Goal: Find specific page/section: Find specific page/section

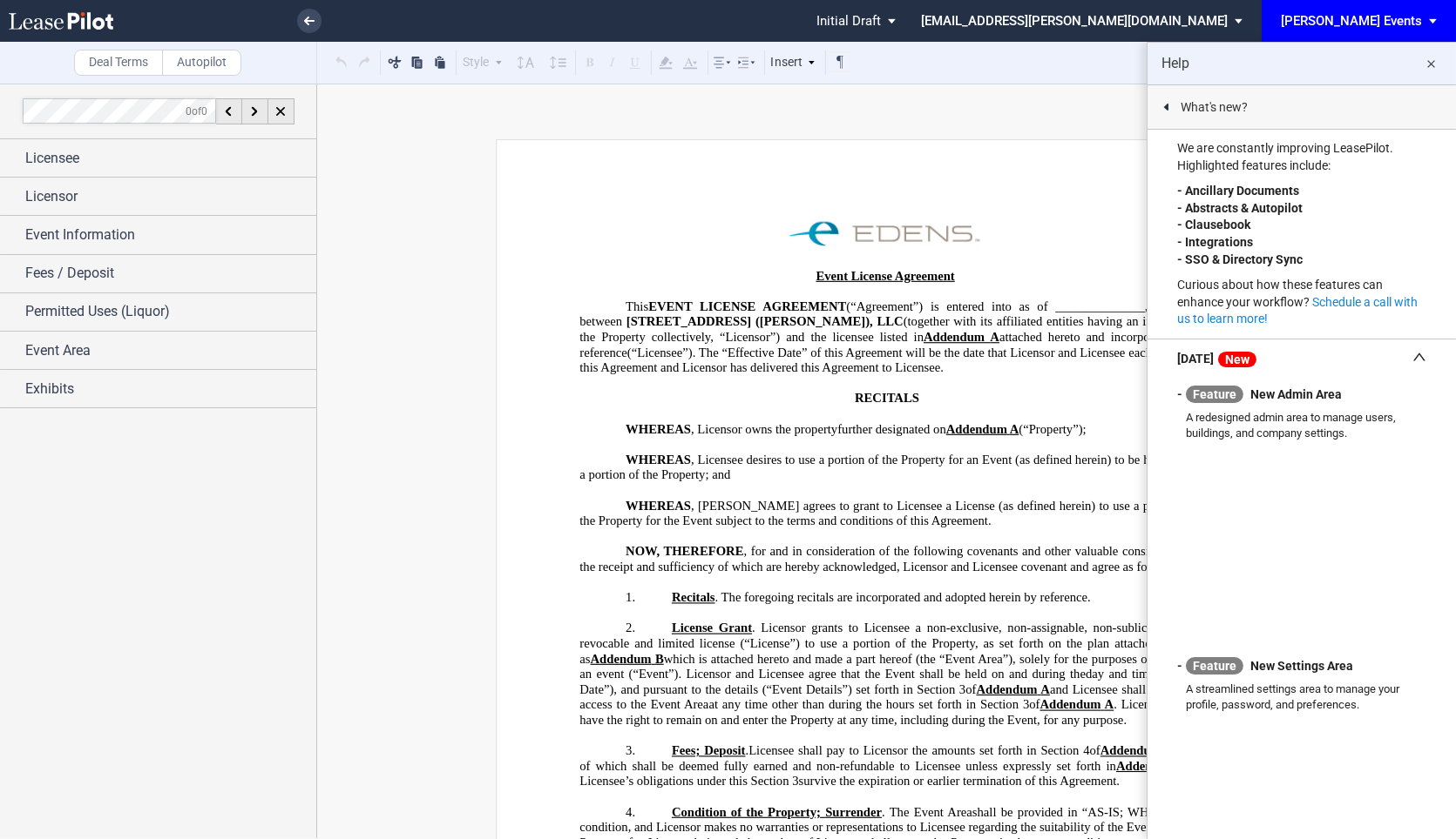
click at [1435, 65] on md-icon "close" at bounding box center [1431, 64] width 21 height 21
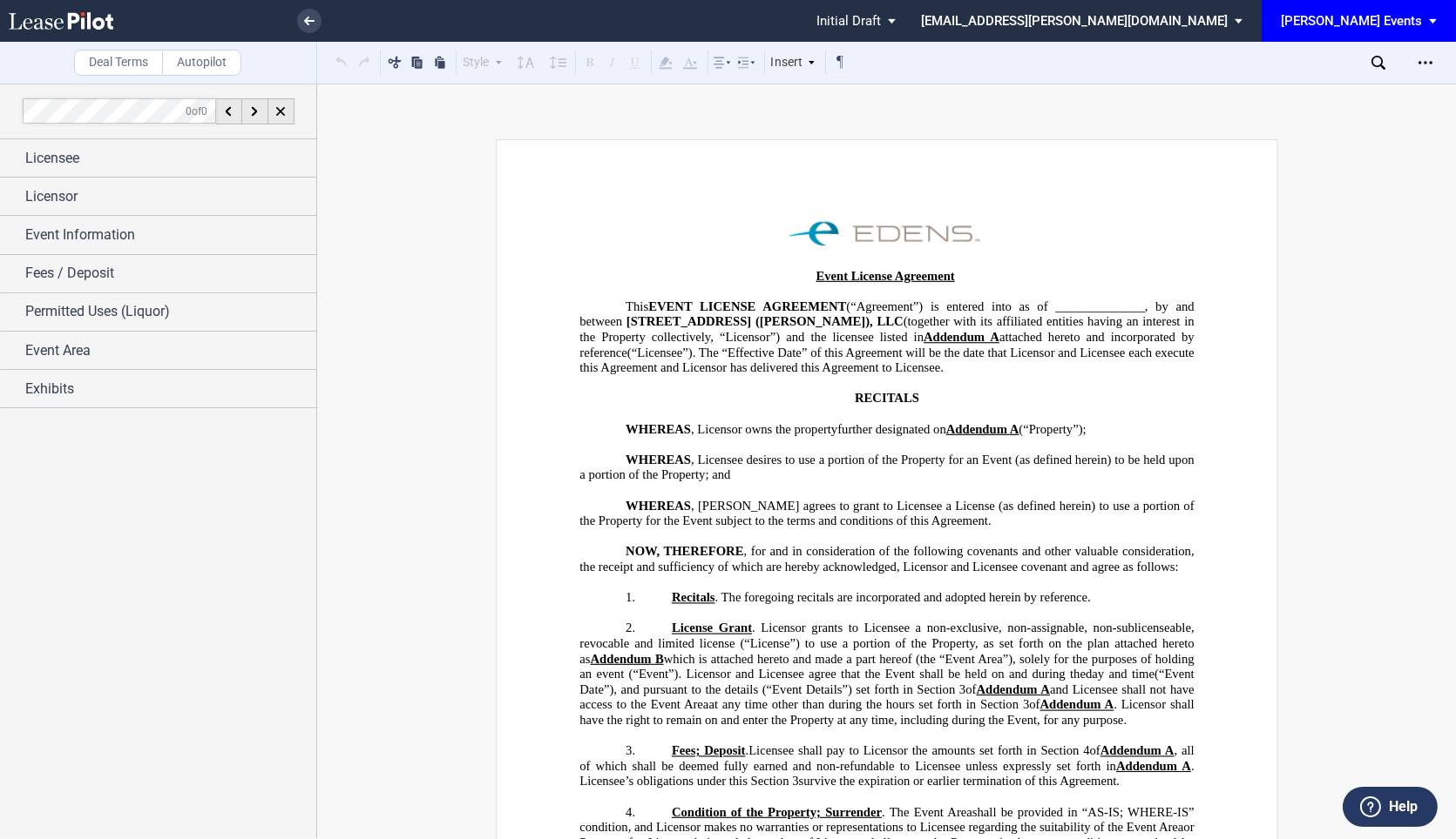
click at [189, 138] on div "0 of 0" at bounding box center [159, 111] width 317 height 56
click at [175, 152] on div "Licensee" at bounding box center [171, 159] width 291 height 21
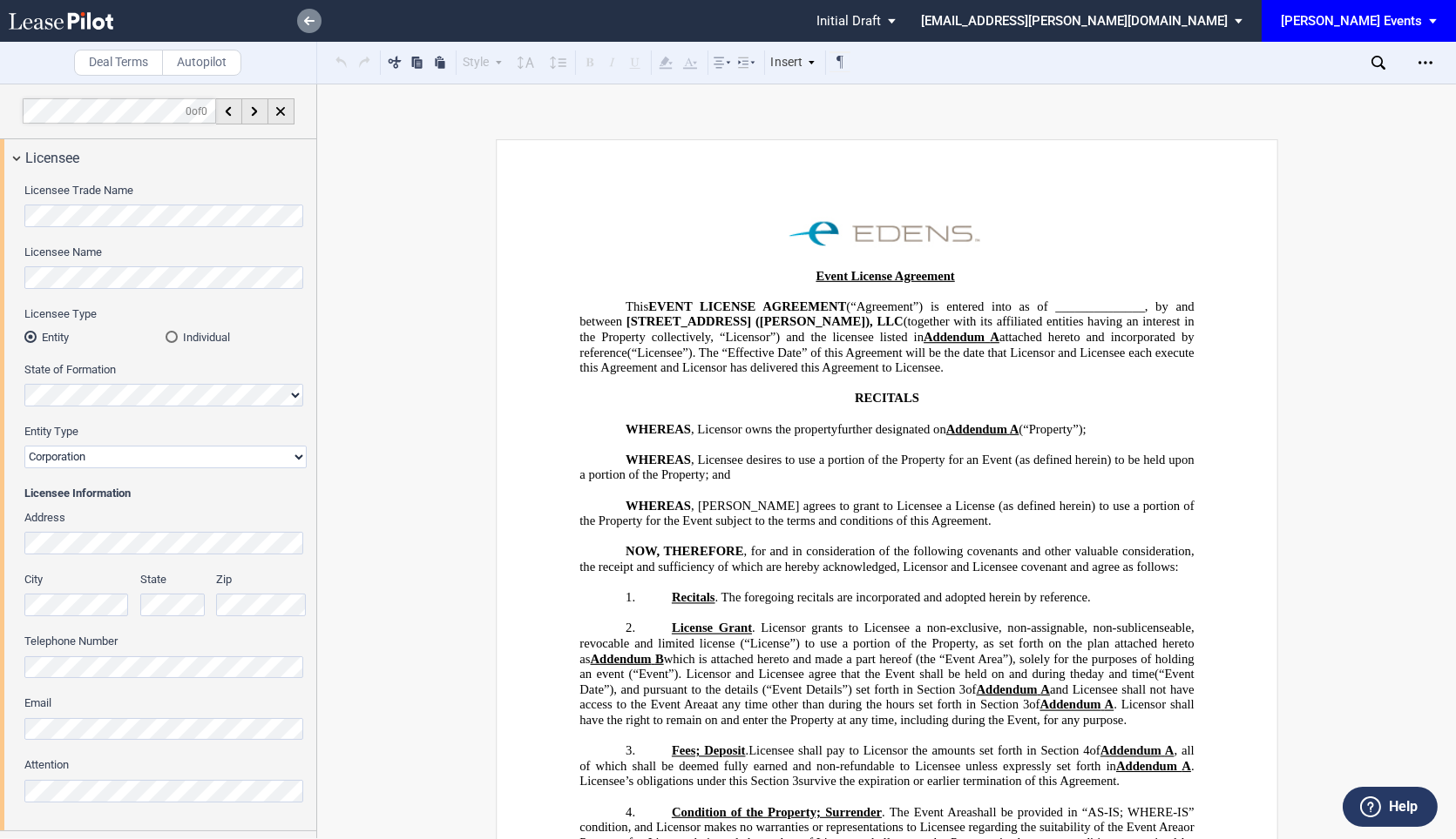
click at [310, 25] on link at bounding box center [310, 21] width 25 height 25
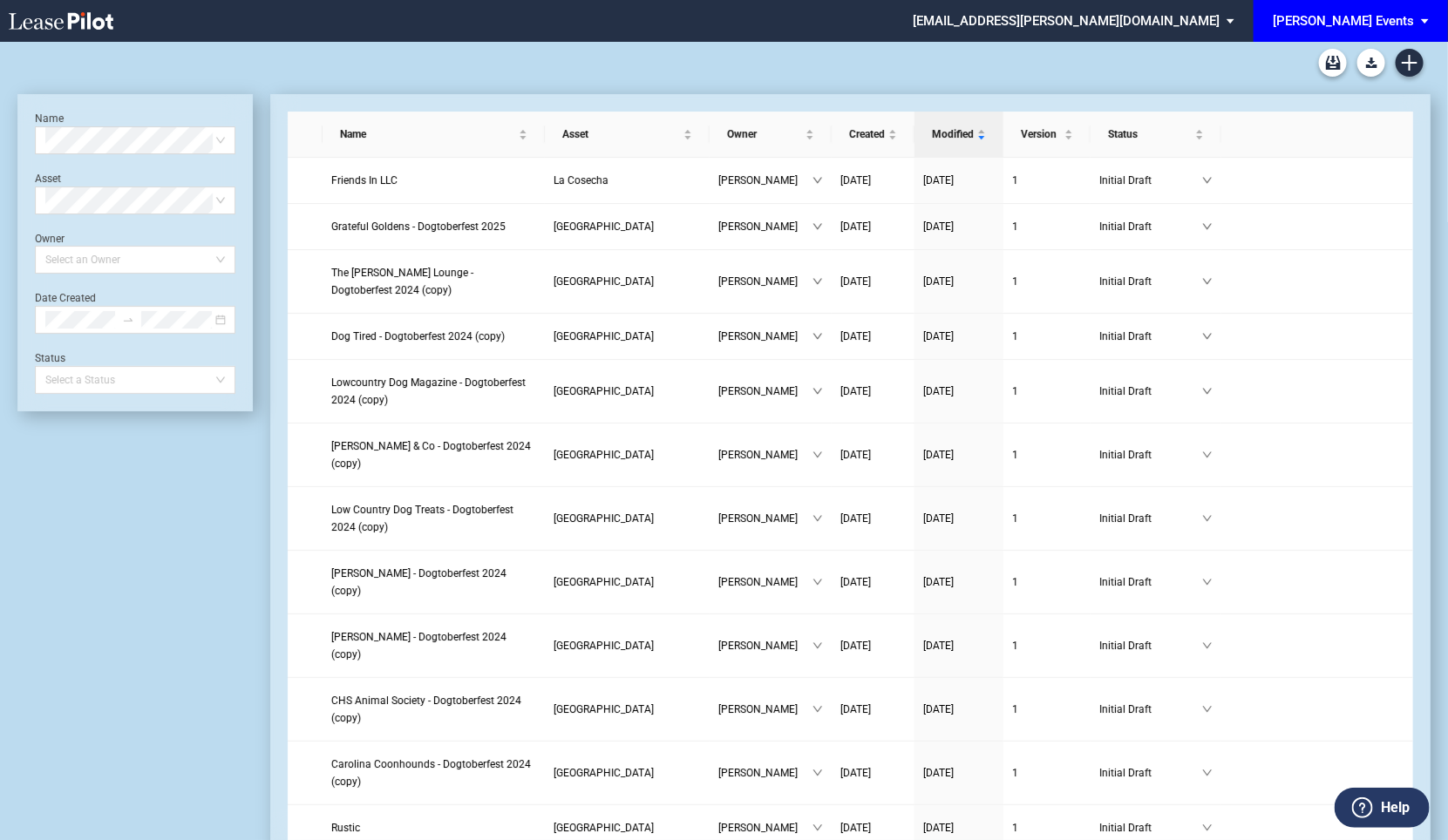
drag, startPoint x: 141, startPoint y: 511, endPoint x: 135, endPoint y: 492, distance: 19.9
click at [1370, 21] on div "[PERSON_NAME] Events" at bounding box center [1343, 21] width 141 height 16
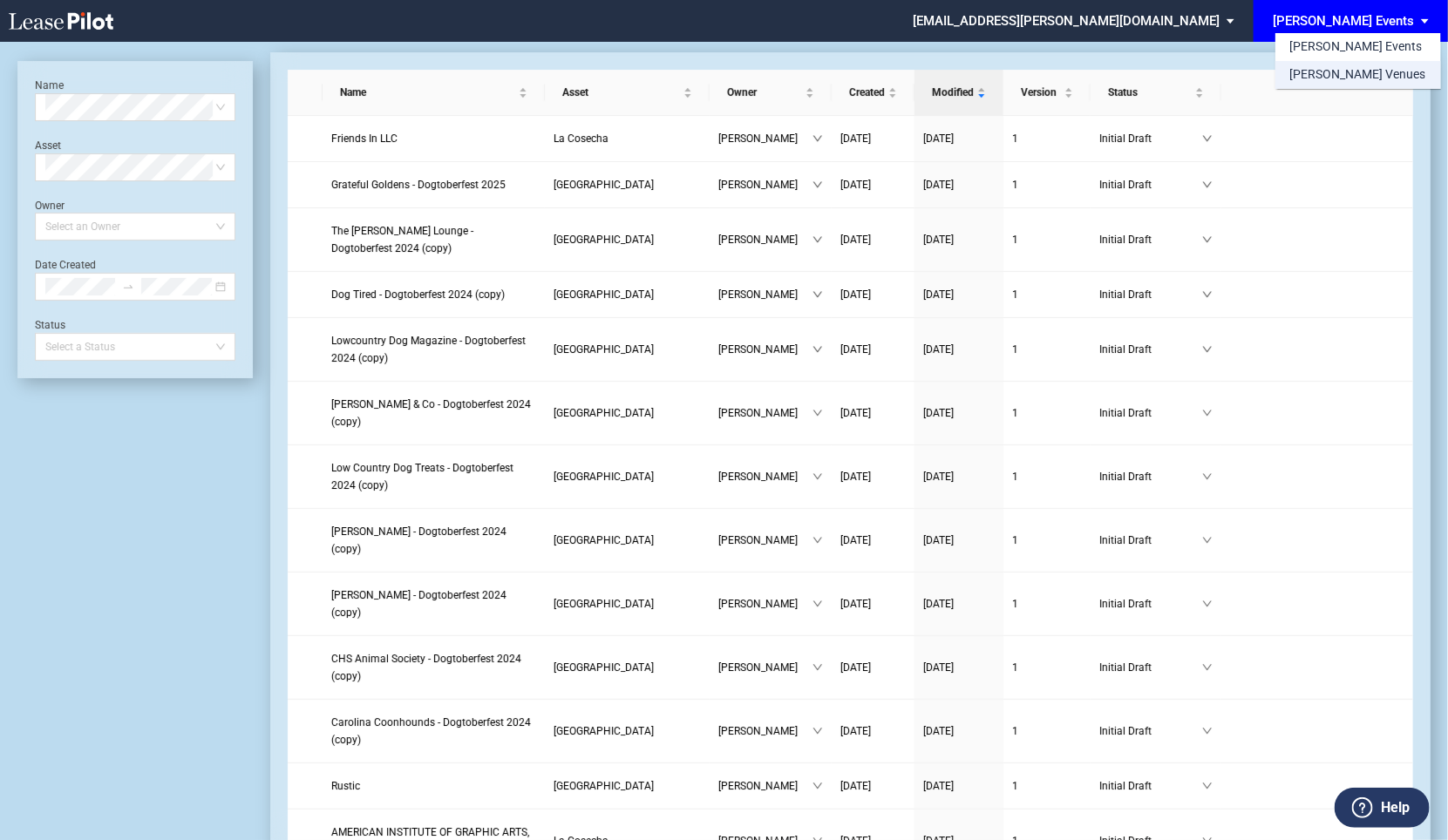
click at [1320, 77] on div "[PERSON_NAME] Venues" at bounding box center [1357, 75] width 136 height 17
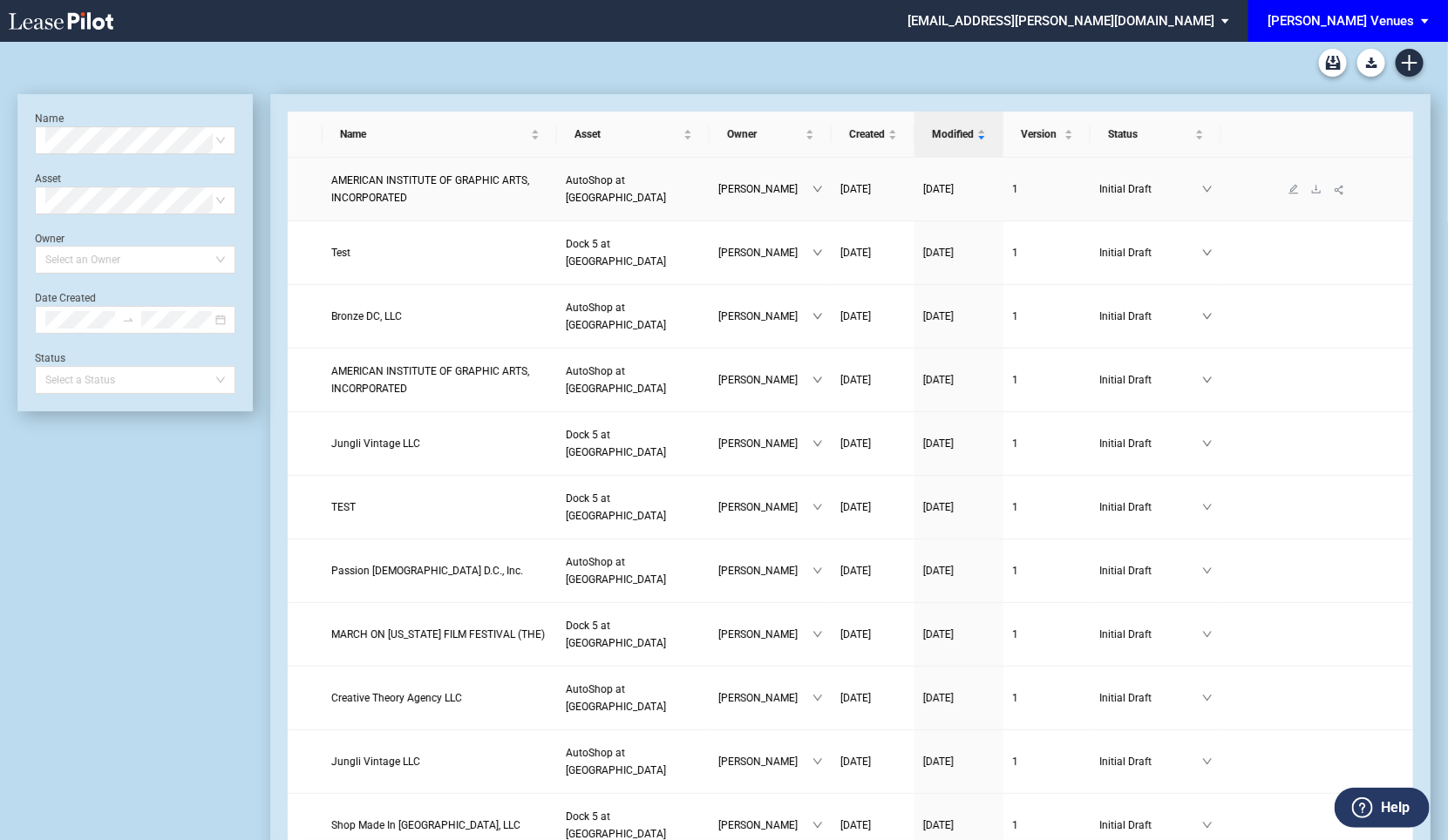
click at [382, 186] on span "AMERICAN INSTITUTE OF GRAPHIC ARTS, INCORPORATED" at bounding box center [430, 189] width 198 height 29
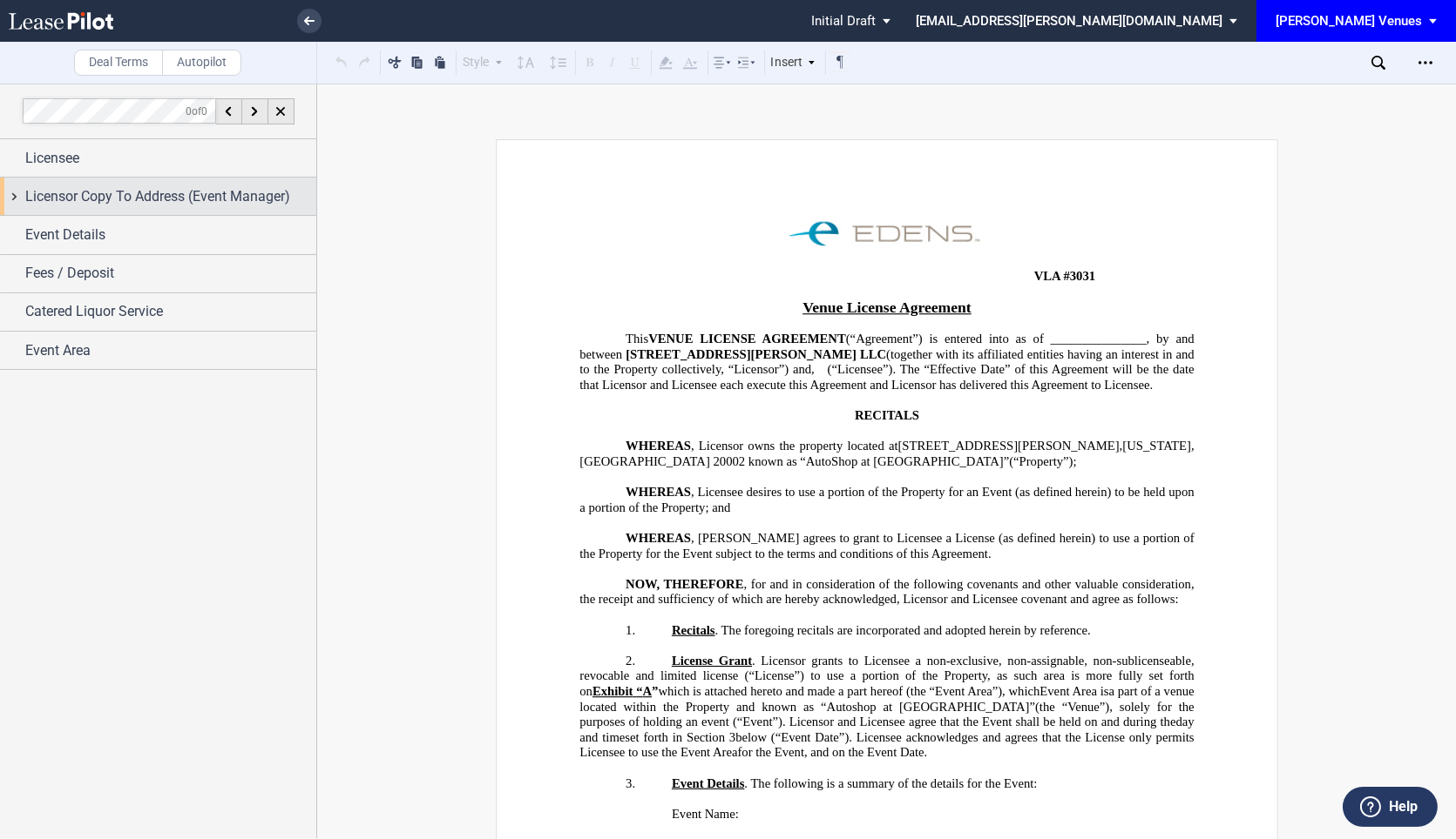
click at [87, 200] on span "Licensor Copy To Address (Event Manager)" at bounding box center [158, 196] width 264 height 21
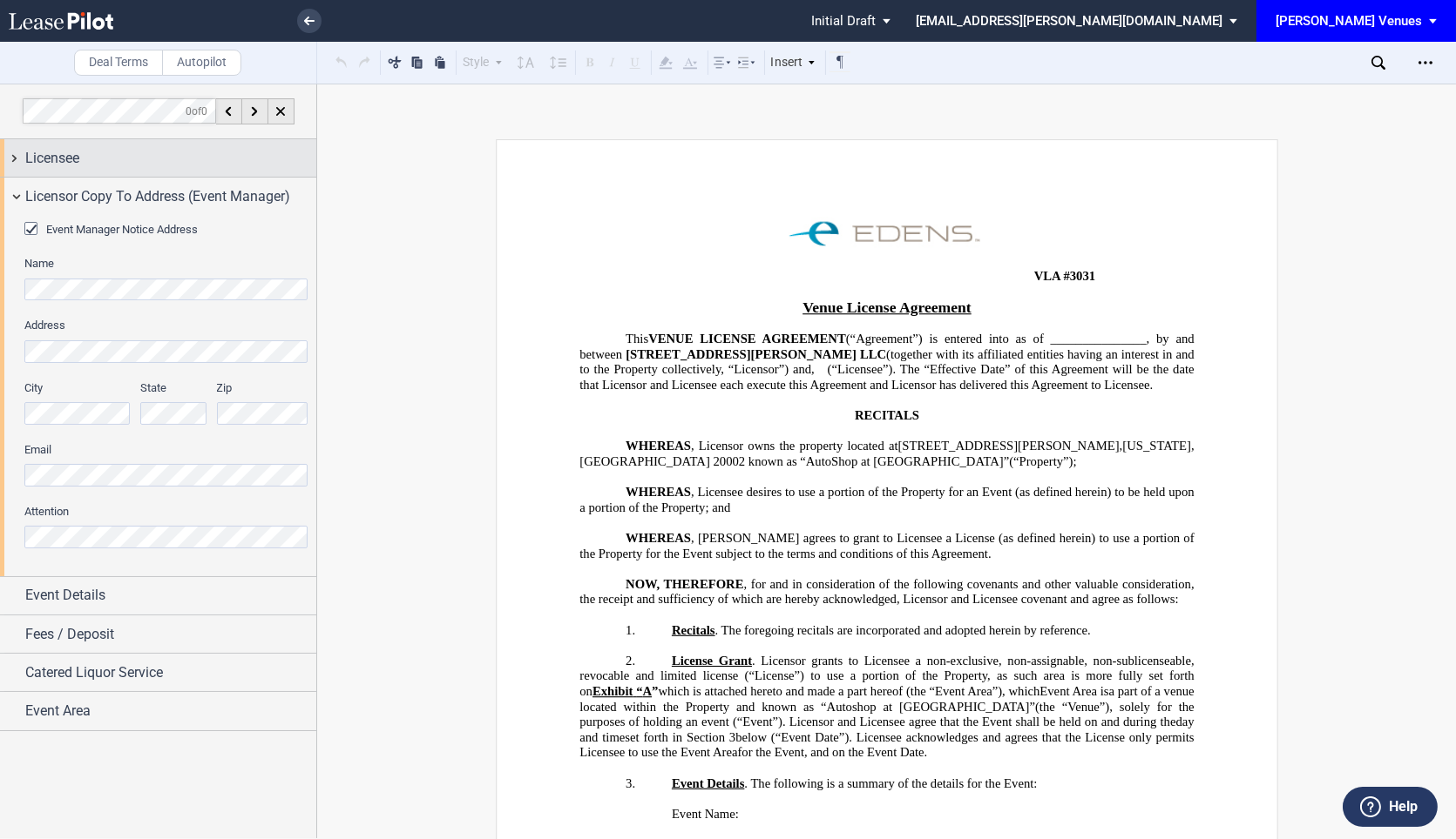
click at [130, 158] on div "Licensee" at bounding box center [171, 159] width 291 height 21
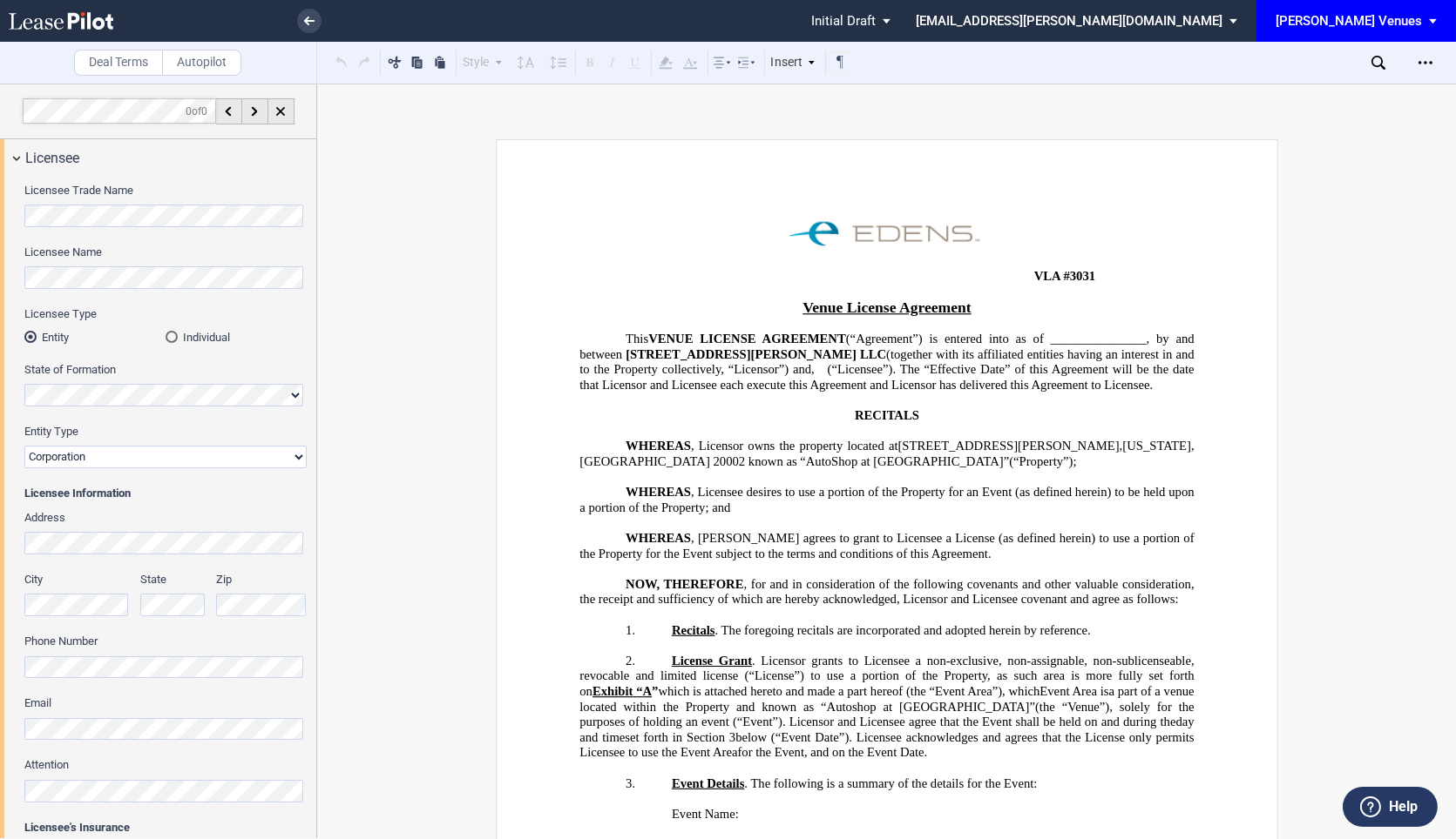
scroll to position [37, 0]
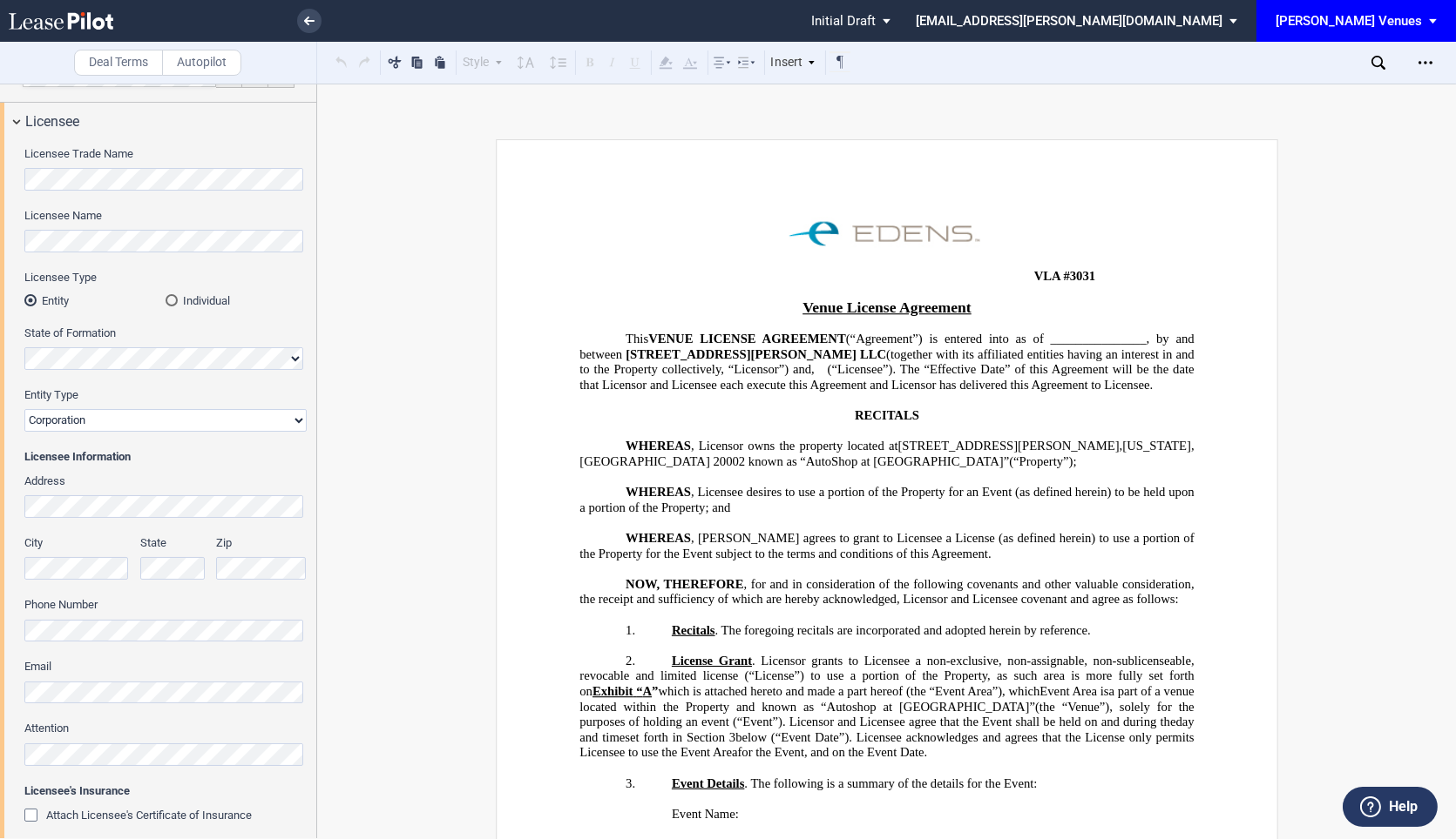
click at [786, 407] on p "﻿" at bounding box center [887, 401] width 614 height 16
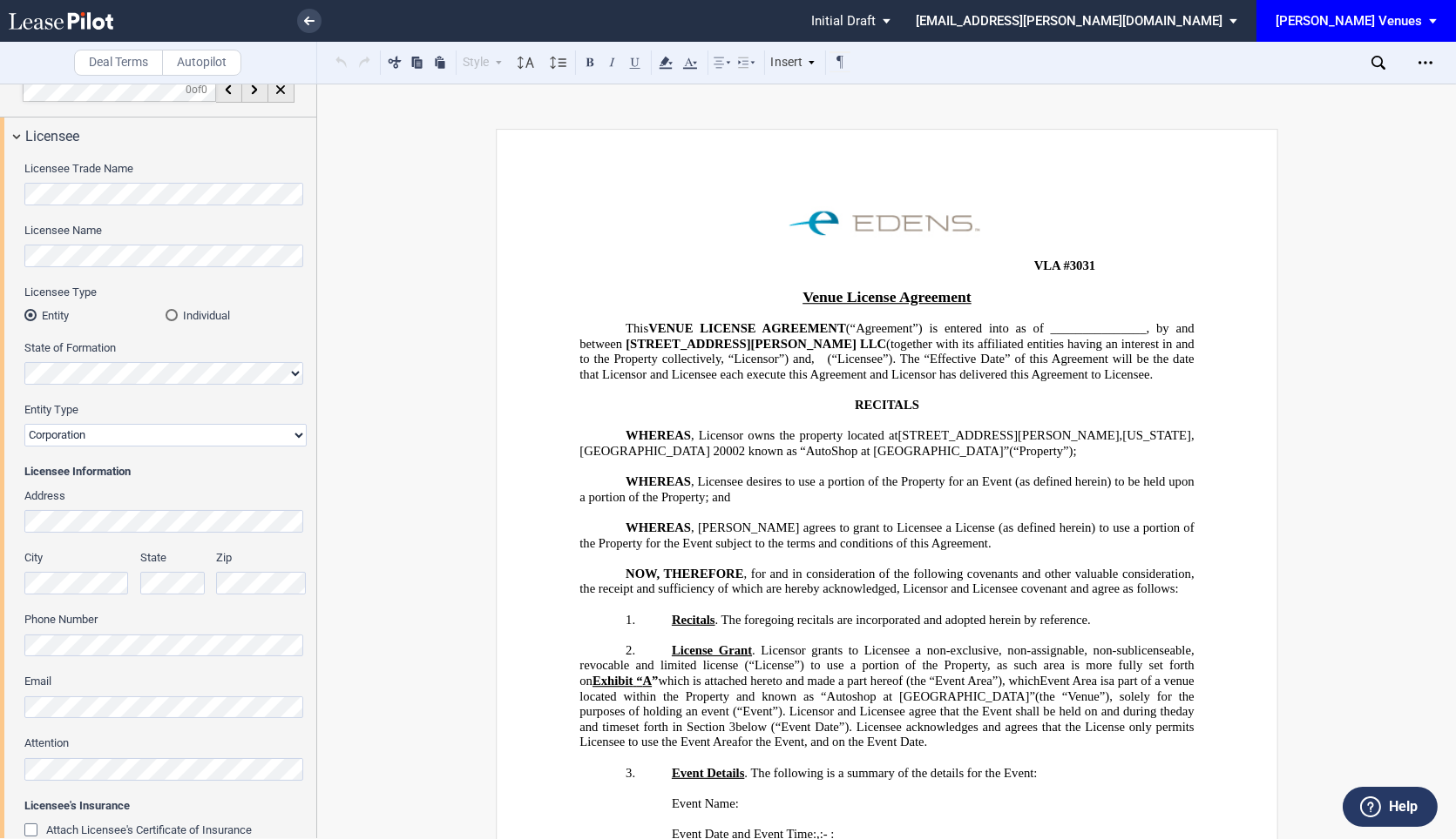
scroll to position [9, 0]
